Goal: Find specific page/section: Find specific page/section

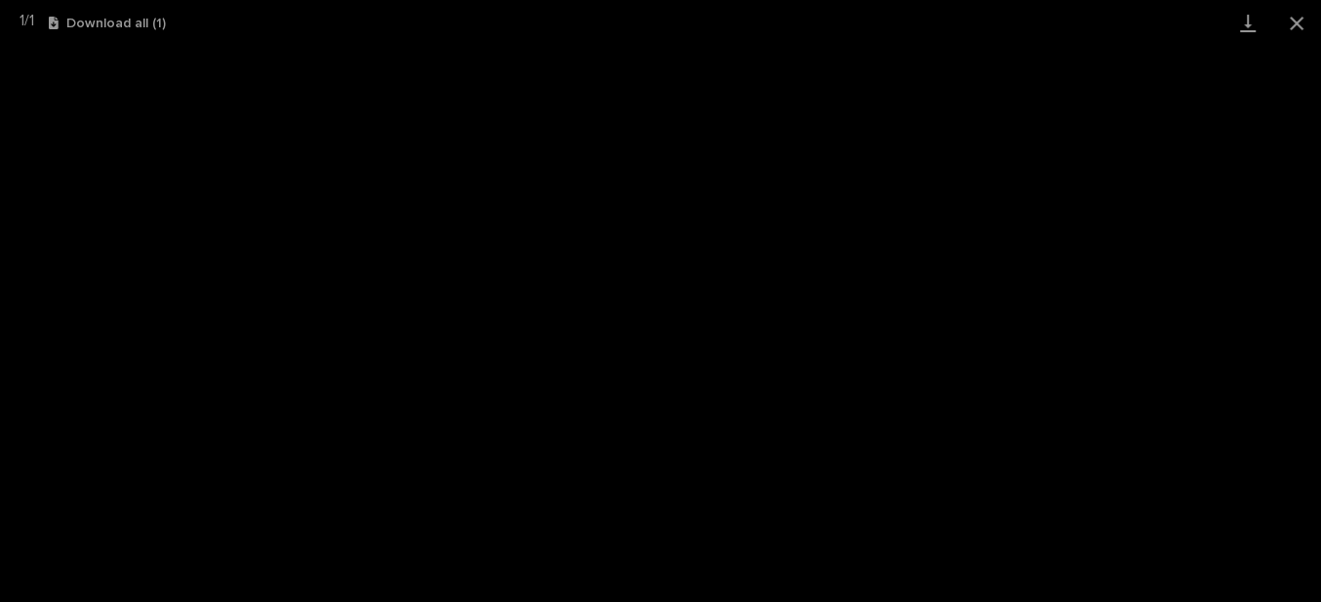
scroll to position [621, 0]
click at [1304, 19] on button "Close gallery" at bounding box center [1297, 23] width 49 height 46
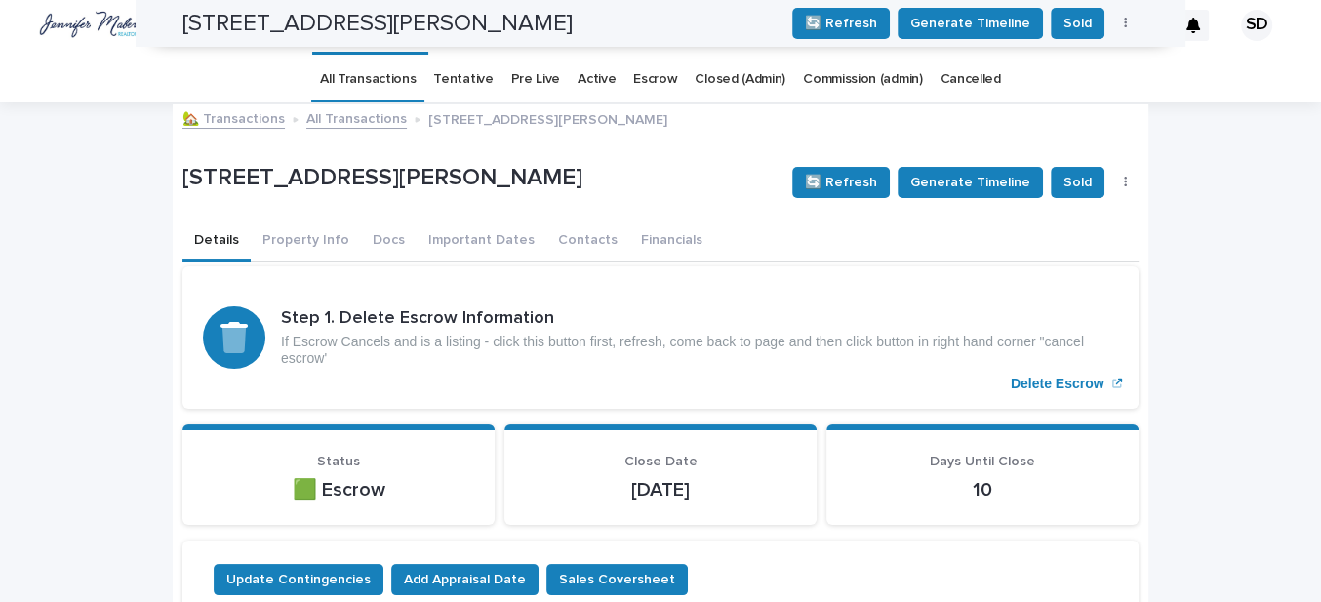
scroll to position [0, 0]
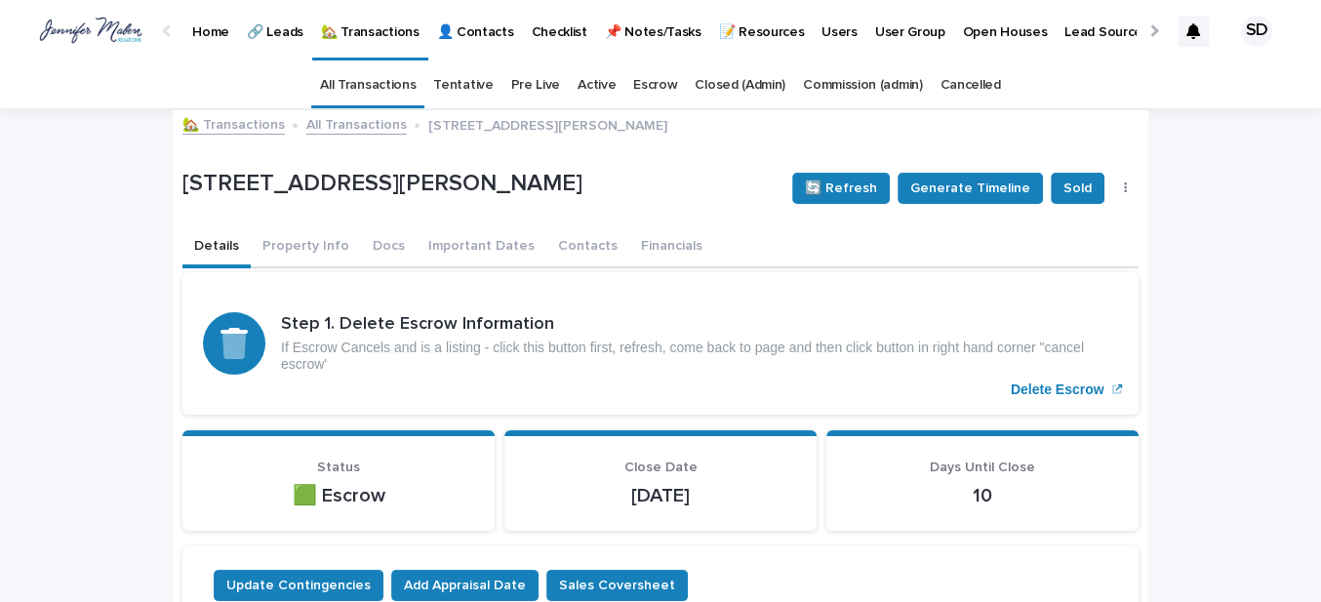
click at [233, 128] on link "🏡 Transactions" at bounding box center [233, 123] width 102 height 22
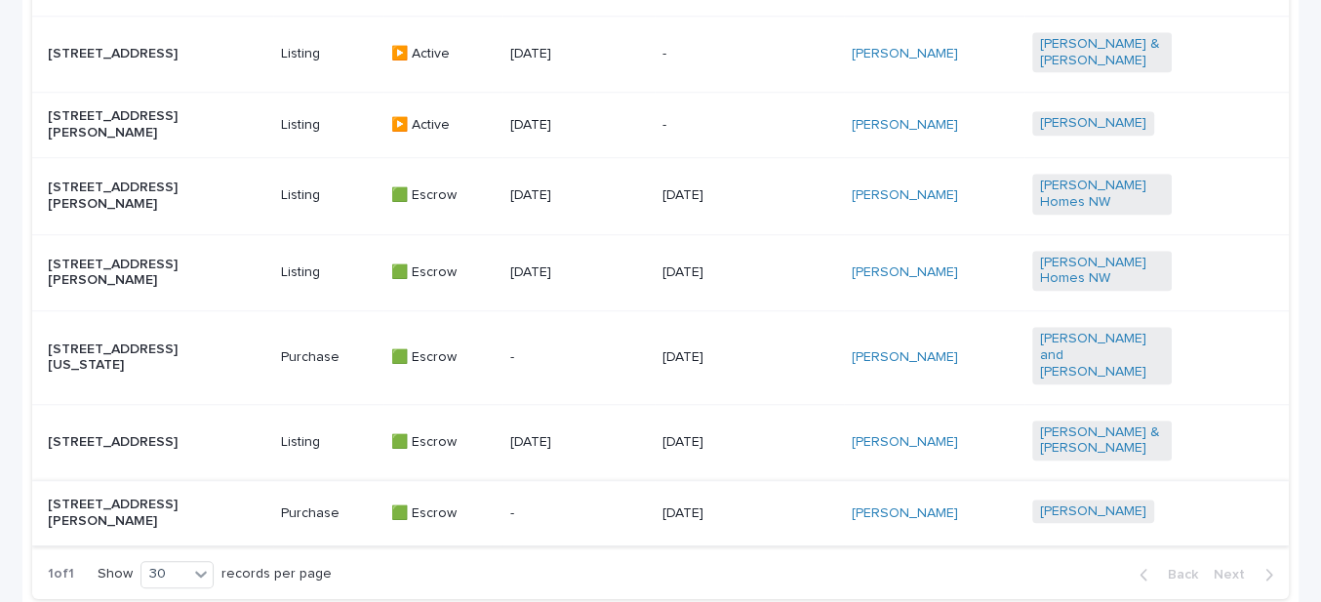
scroll to position [1310, 0]
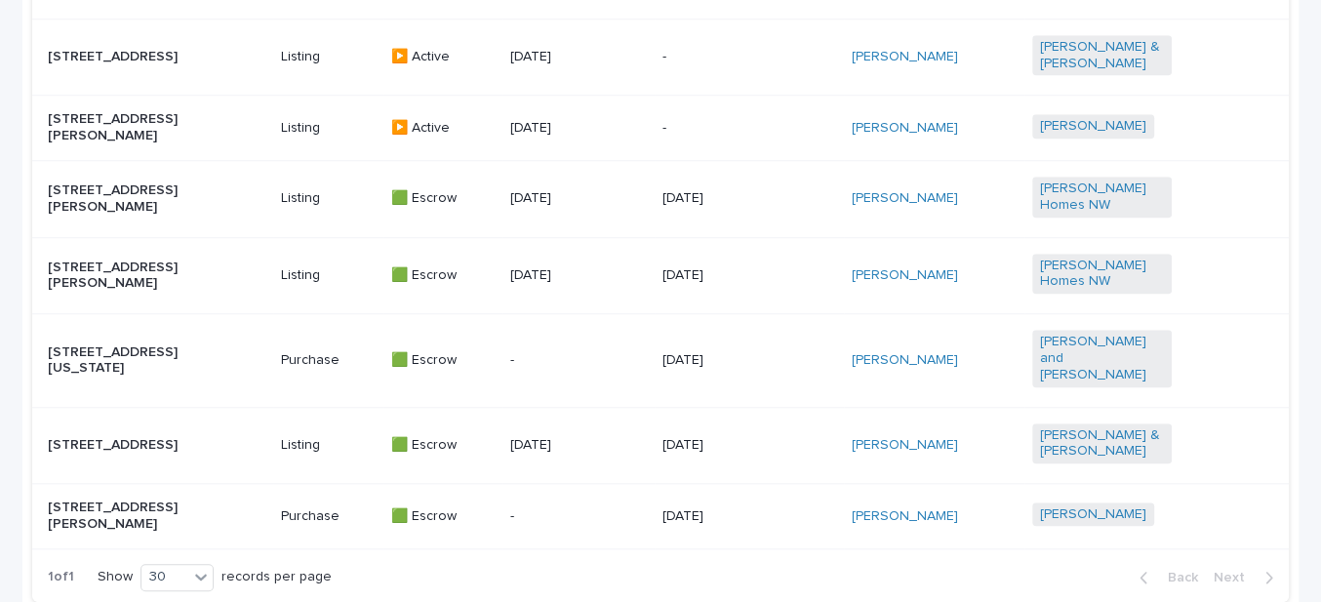
click at [151, 216] on p "[STREET_ADDRESS][PERSON_NAME]" at bounding box center [118, 198] width 140 height 33
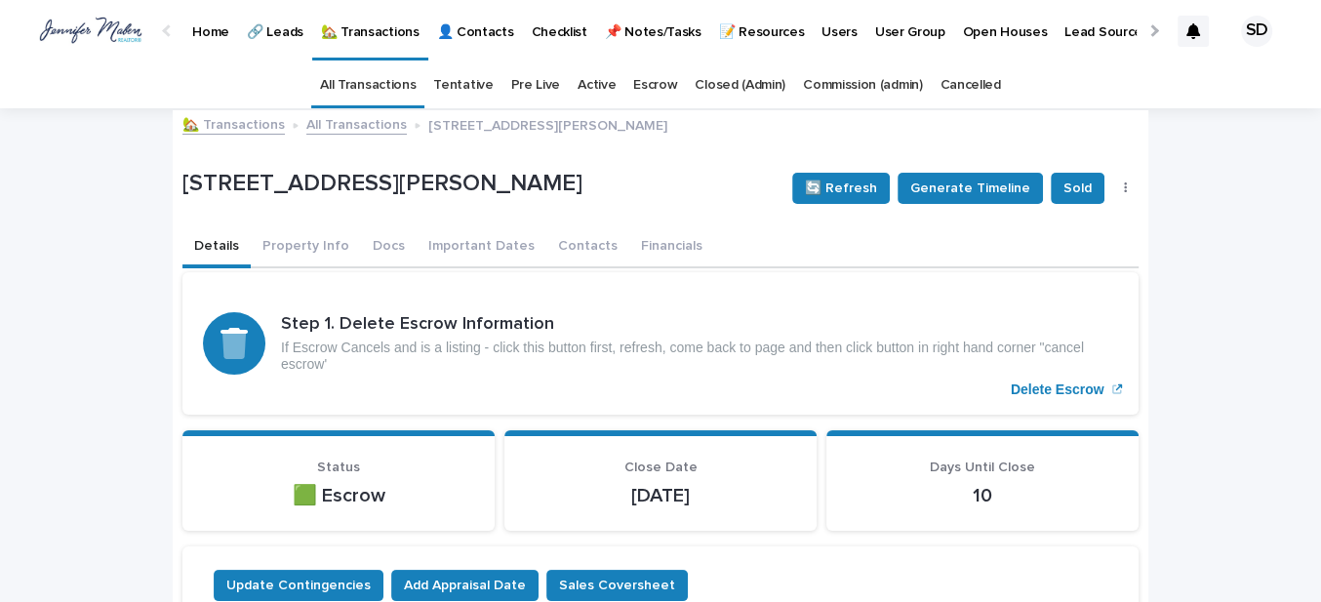
click at [738, 87] on link "Closed (Admin)" at bounding box center [740, 85] width 91 height 46
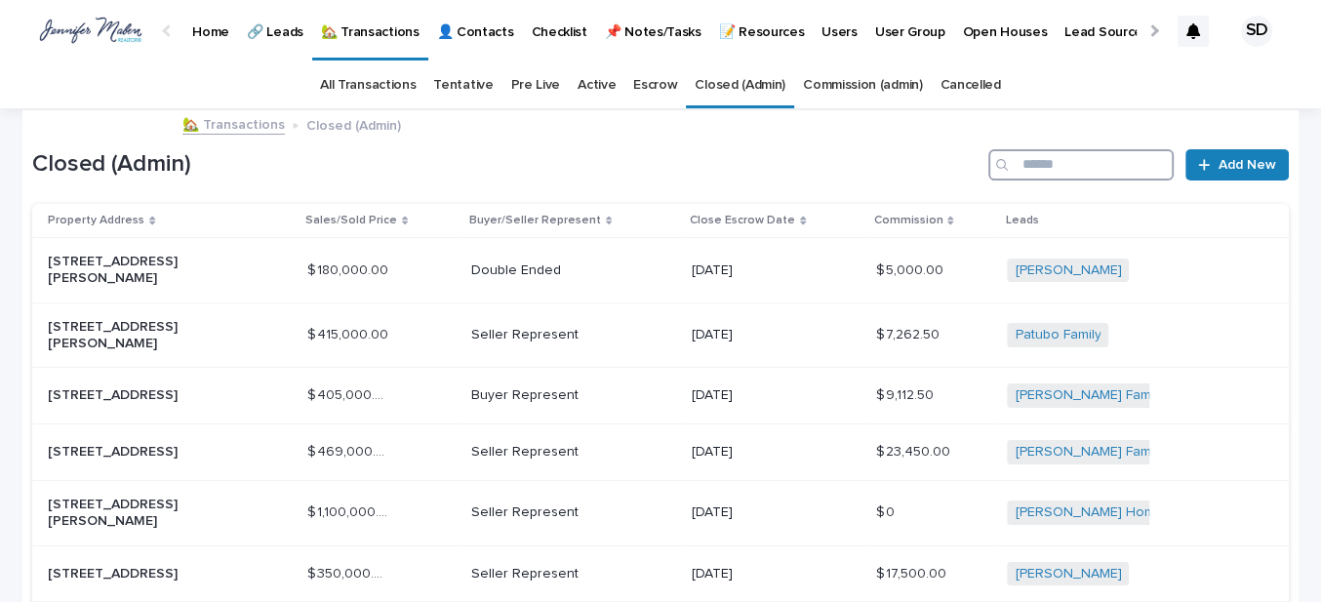
click at [1064, 162] on input "Search" at bounding box center [1081, 164] width 185 height 31
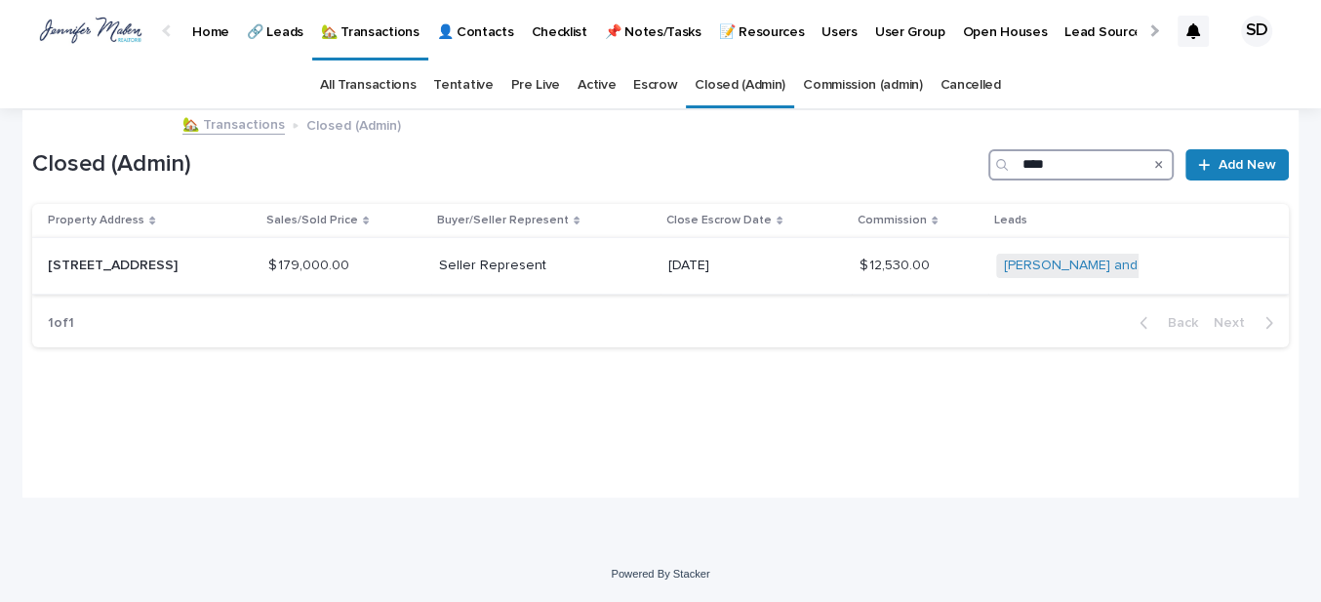
type input "****"
click at [143, 274] on p "[STREET_ADDRESS]" at bounding box center [129, 266] width 163 height 17
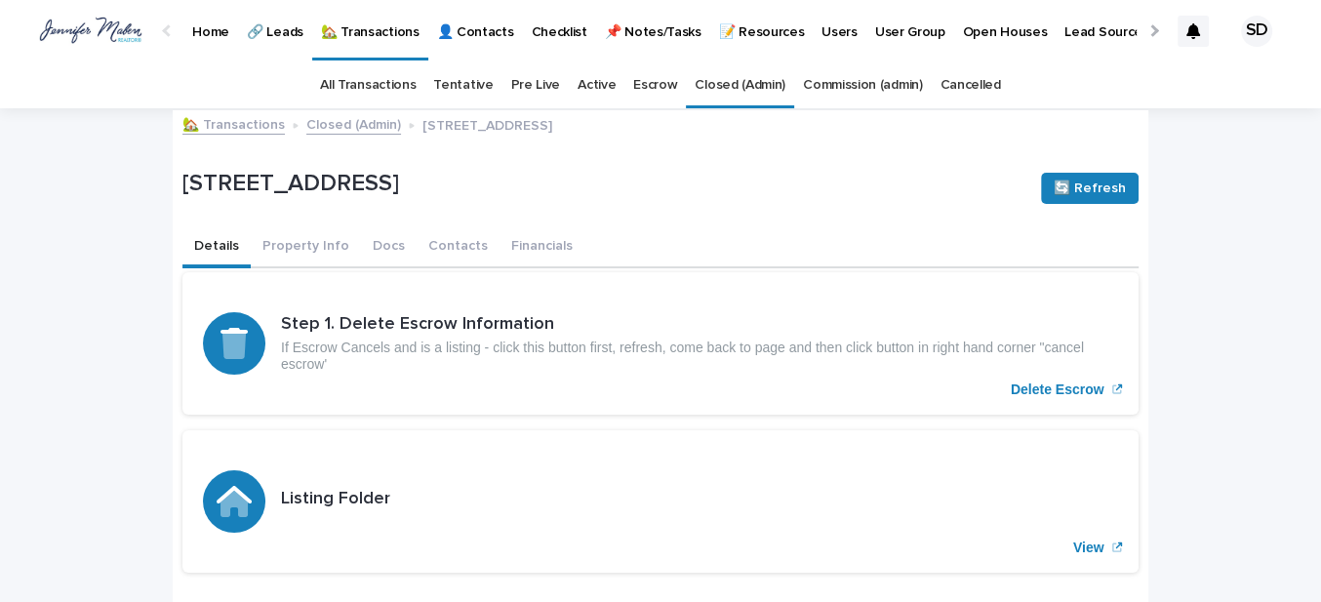
click at [243, 125] on link "🏡 Transactions" at bounding box center [233, 123] width 102 height 22
